Goal: Information Seeking & Learning: Learn about a topic

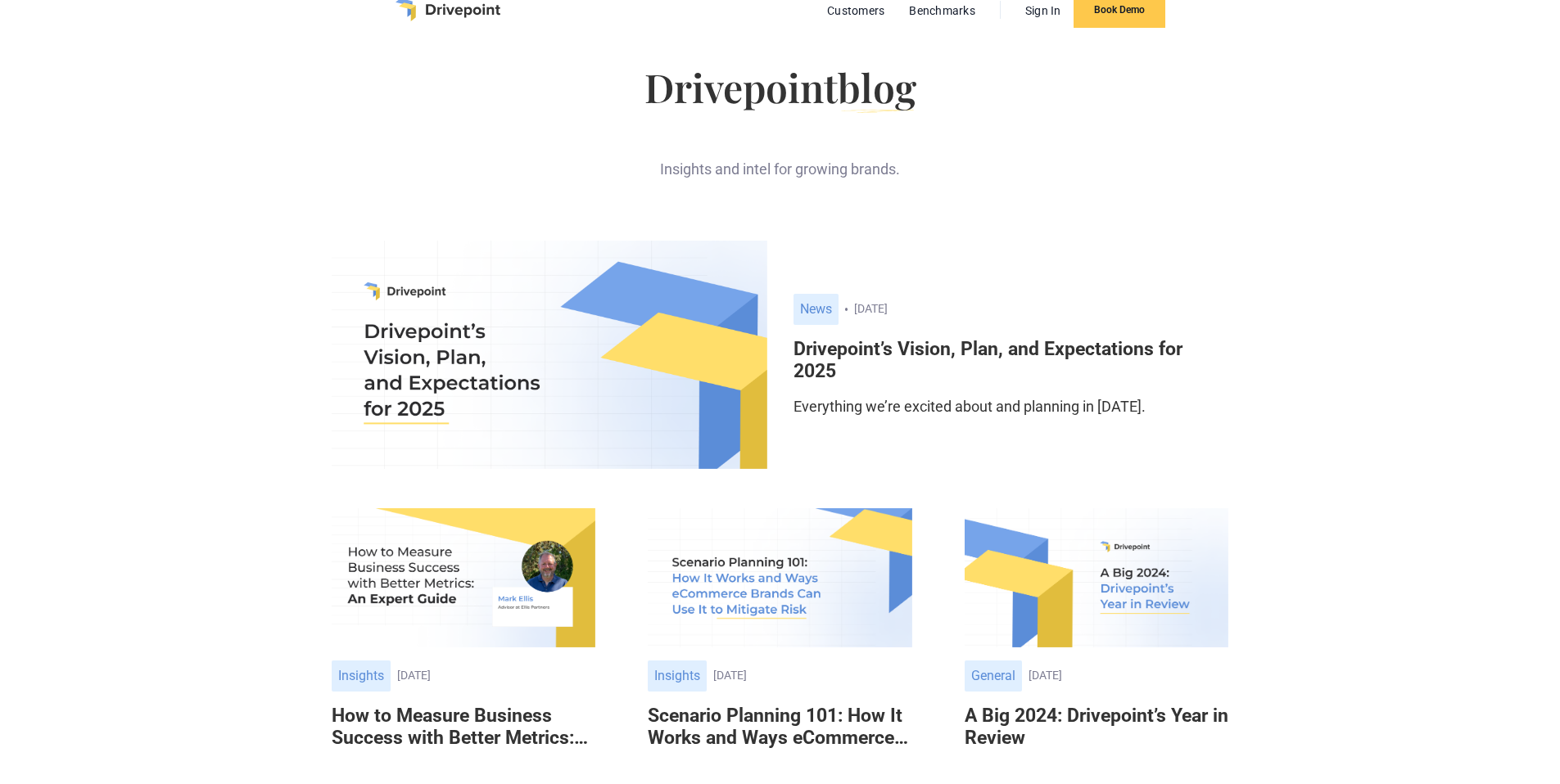
scroll to position [37, 0]
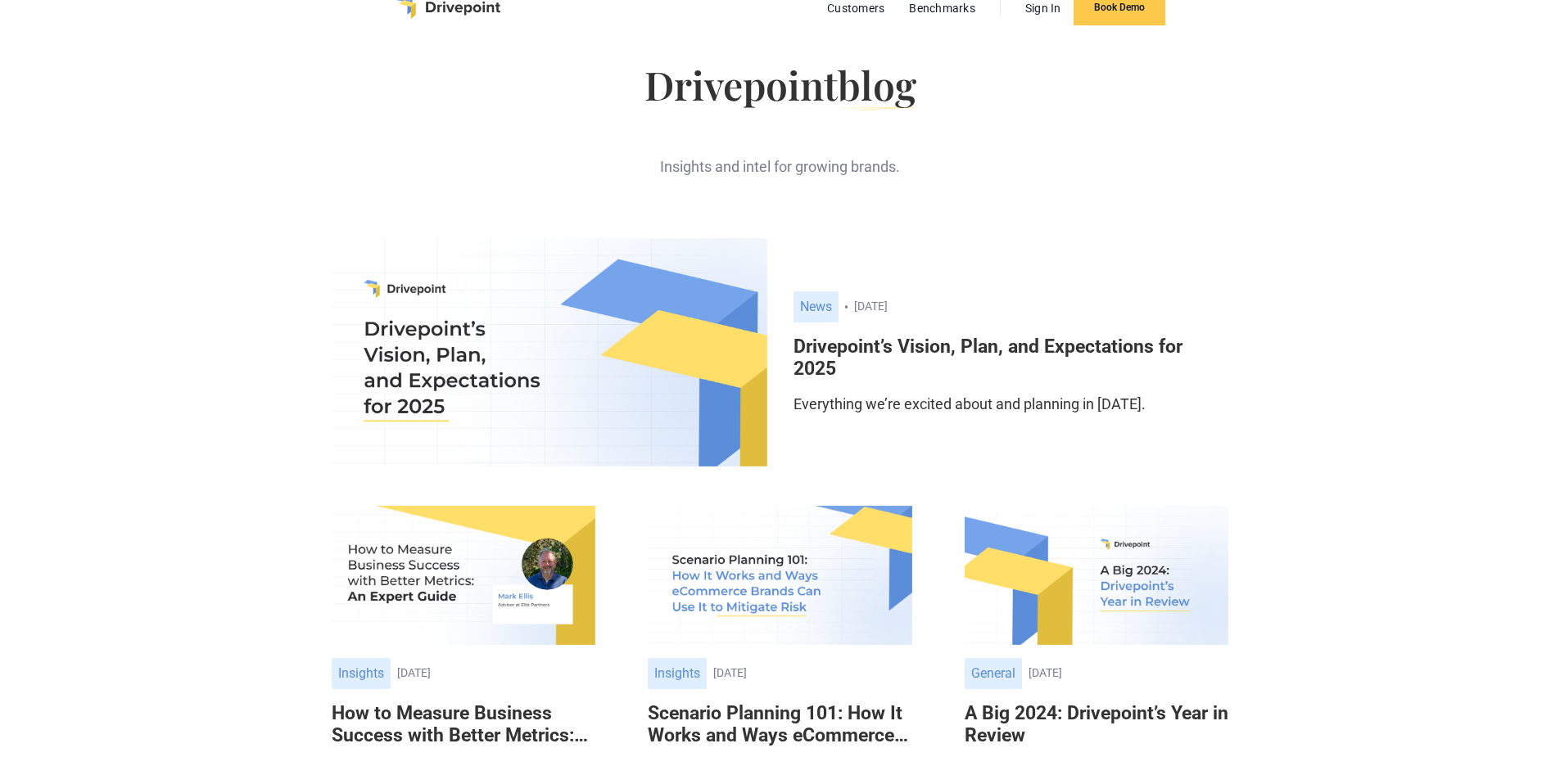
click at [509, 323] on img at bounding box center [550, 352] width 436 height 228
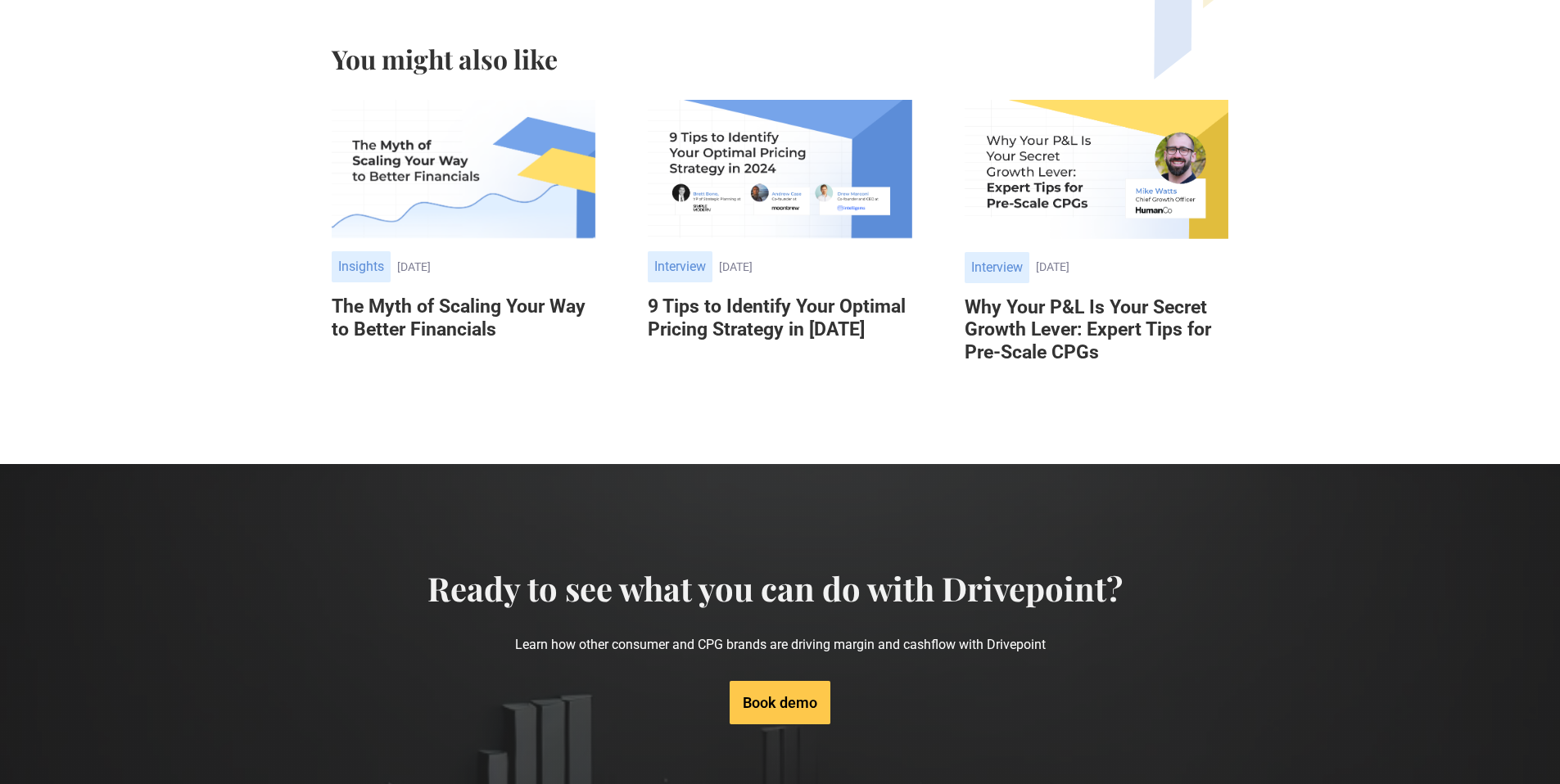
scroll to position [3043, 0]
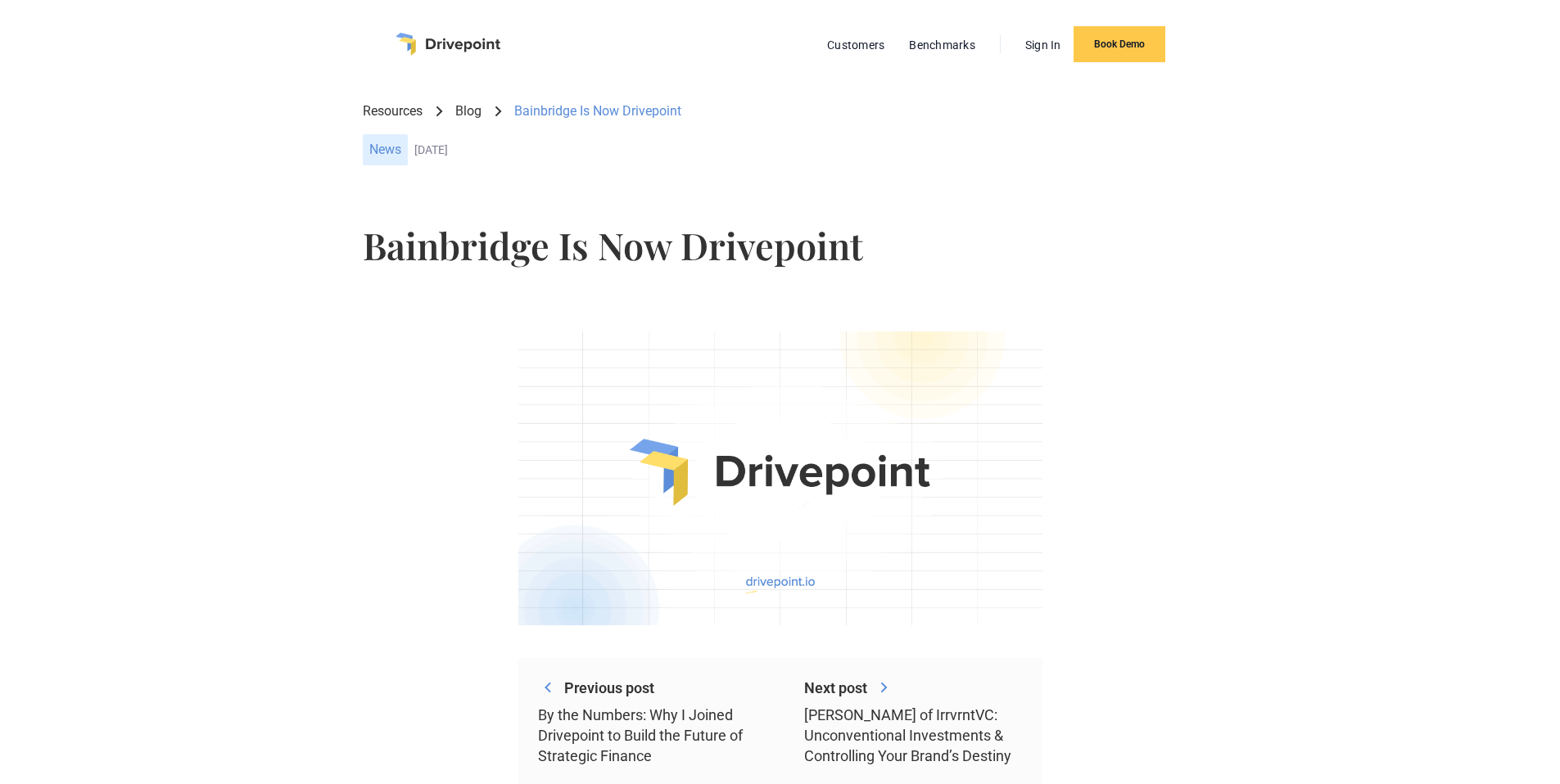
click at [440, 46] on img "home" at bounding box center [448, 44] width 105 height 23
